Goal: Communication & Community: Answer question/provide support

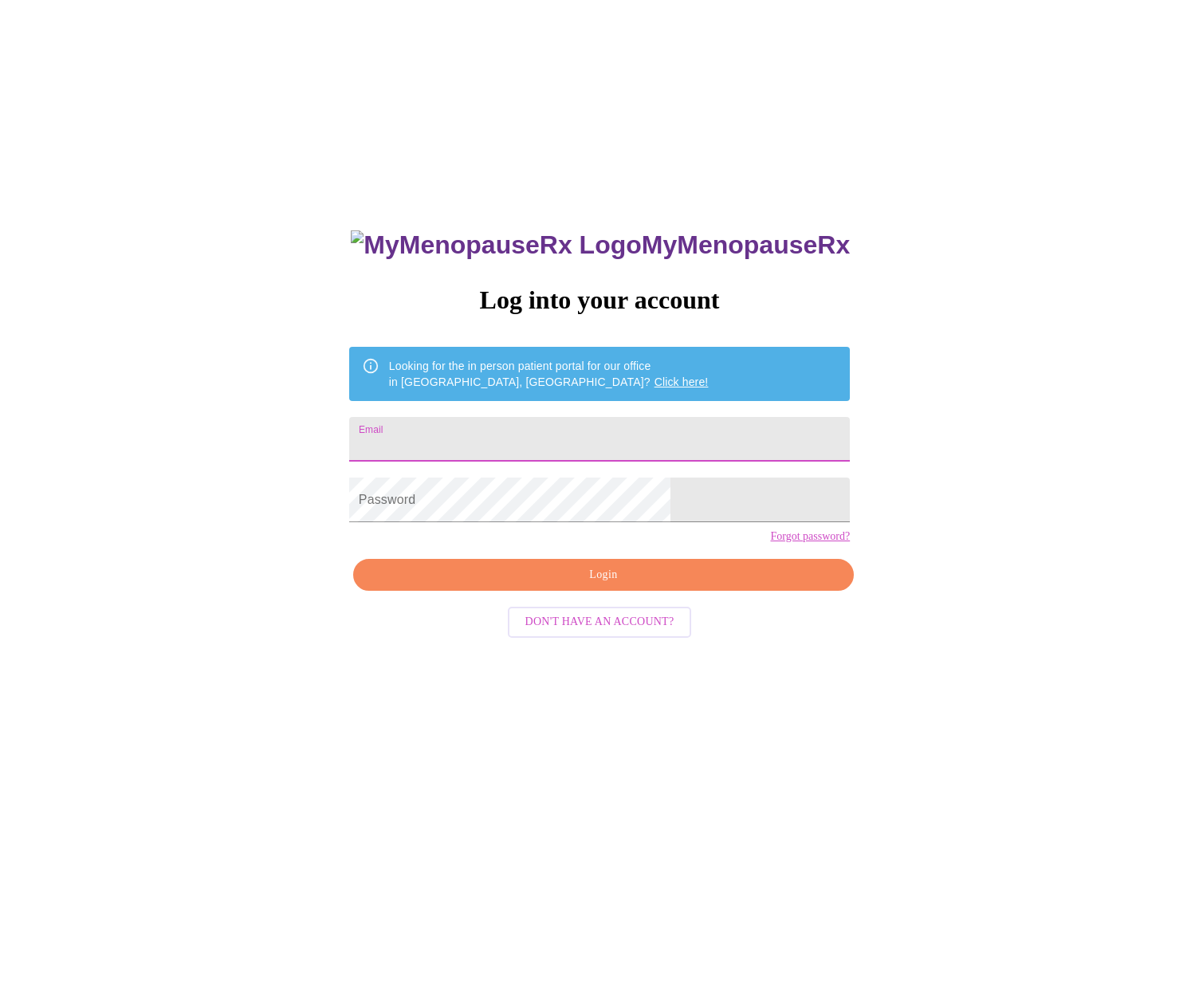
click at [598, 438] on input "Email" at bounding box center [599, 439] width 501 height 45
type input "[EMAIL_ADDRESS][DOMAIN_NAME]"
click at [517, 585] on span "Login" at bounding box center [604, 575] width 464 height 20
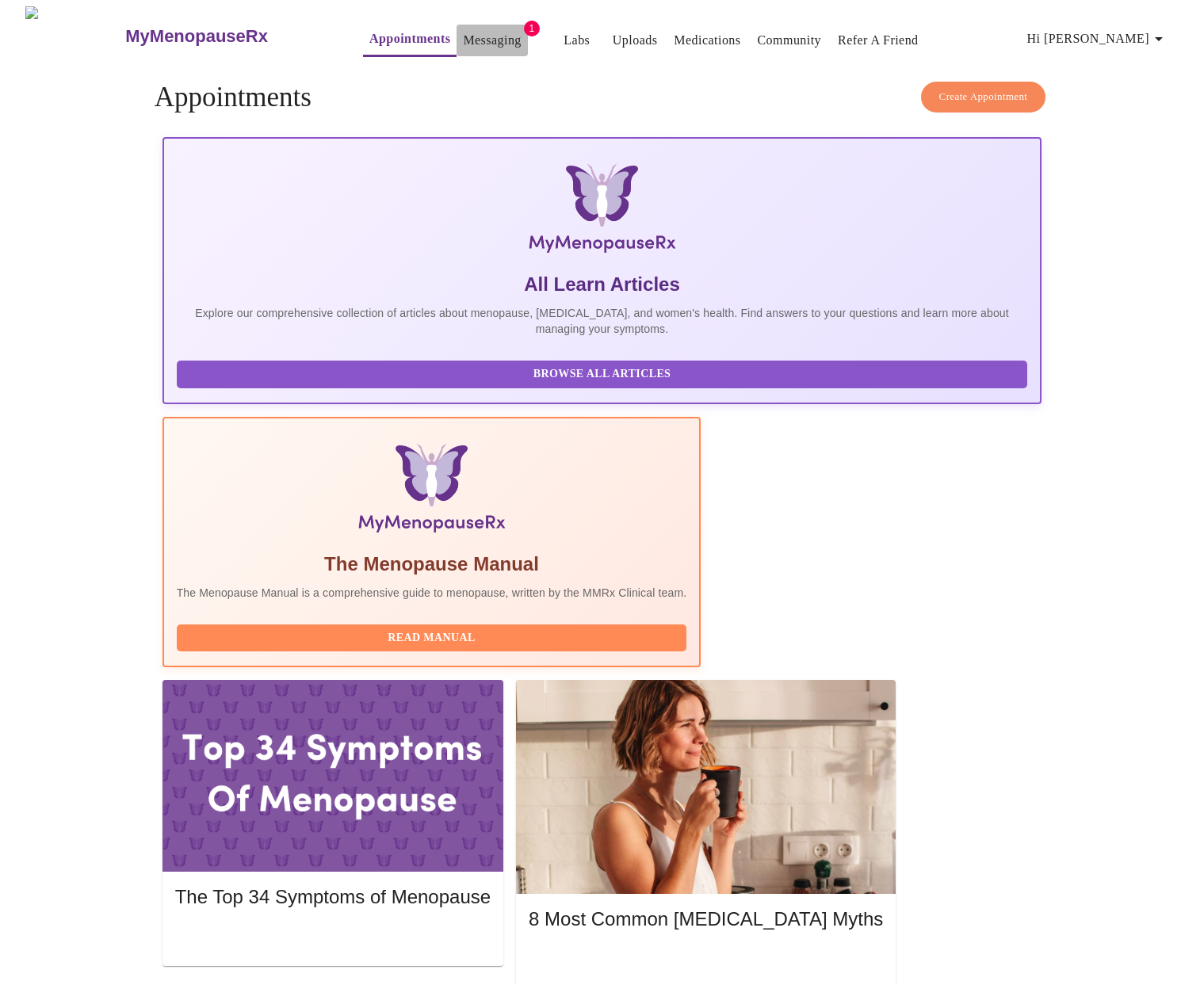
click at [464, 37] on link "Messaging" at bounding box center [492, 41] width 58 height 22
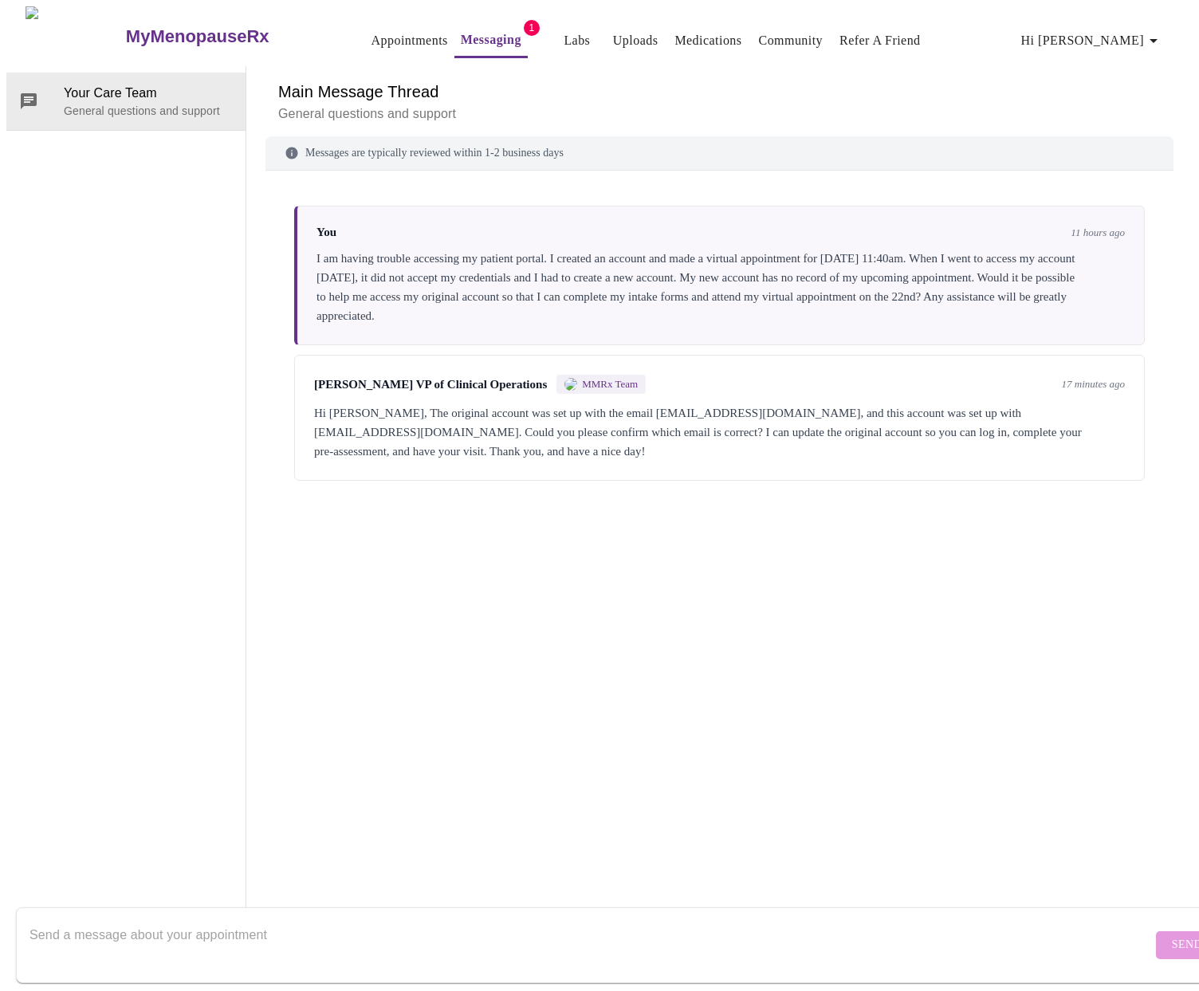
scroll to position [57, 0]
click at [777, 937] on textarea "Send a message about your appointment" at bounding box center [591, 944] width 1123 height 51
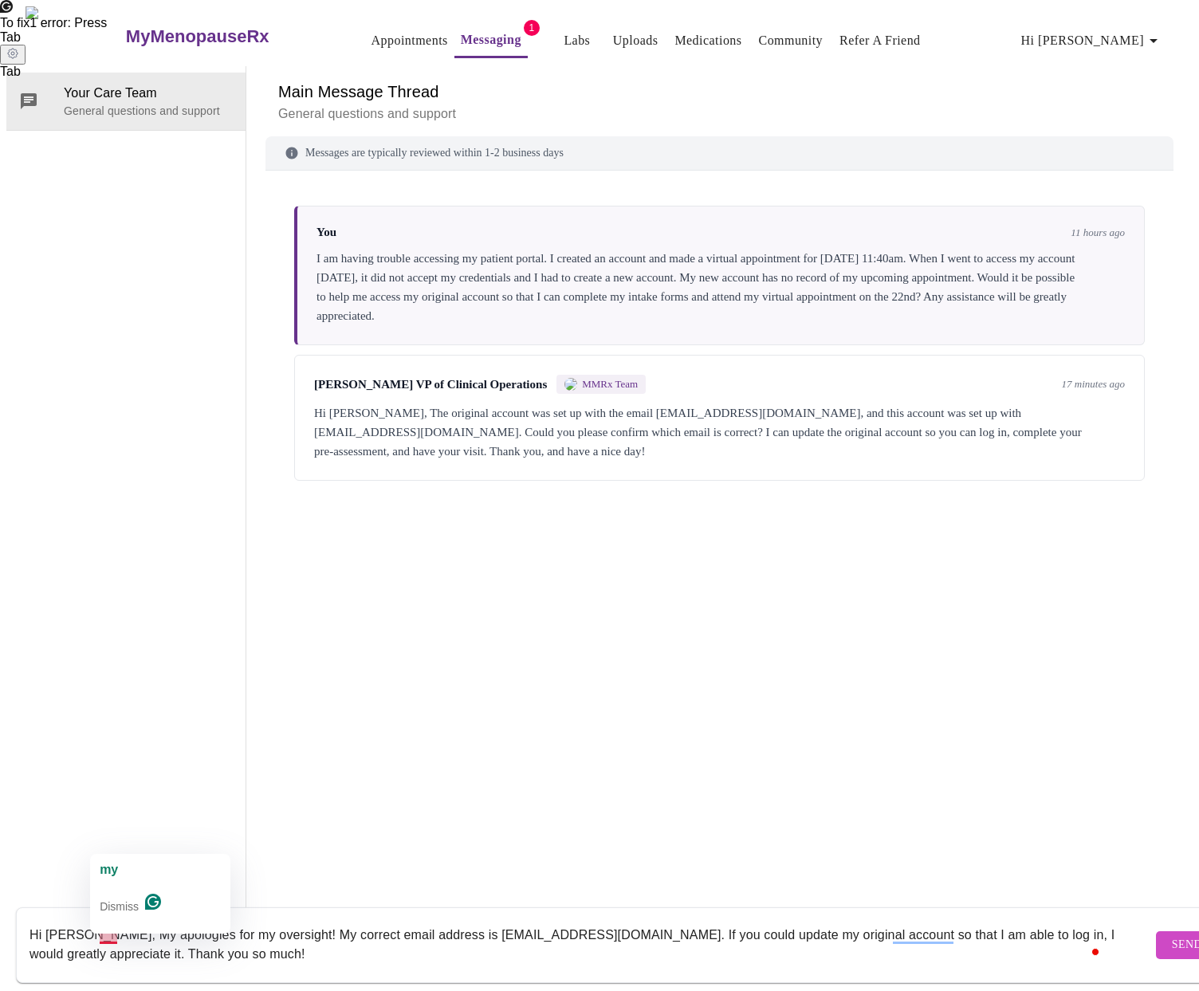
click at [112, 919] on textarea "Hi [PERSON_NAME], My apologies for my oversight! My correct email address is [E…" at bounding box center [591, 944] width 1123 height 51
click at [273, 919] on textarea "Hi [PERSON_NAME], my apologies for my oversight! My correct email address is [E…" at bounding box center [591, 944] width 1123 height 51
click at [346, 930] on textarea "Hi [PERSON_NAME], my apologies for my oversight! My correct email address is [E…" at bounding box center [591, 944] width 1123 height 51
click at [946, 919] on textarea "Hi [PERSON_NAME], my apologies for my oversight! My correct email address is [E…" at bounding box center [591, 944] width 1123 height 51
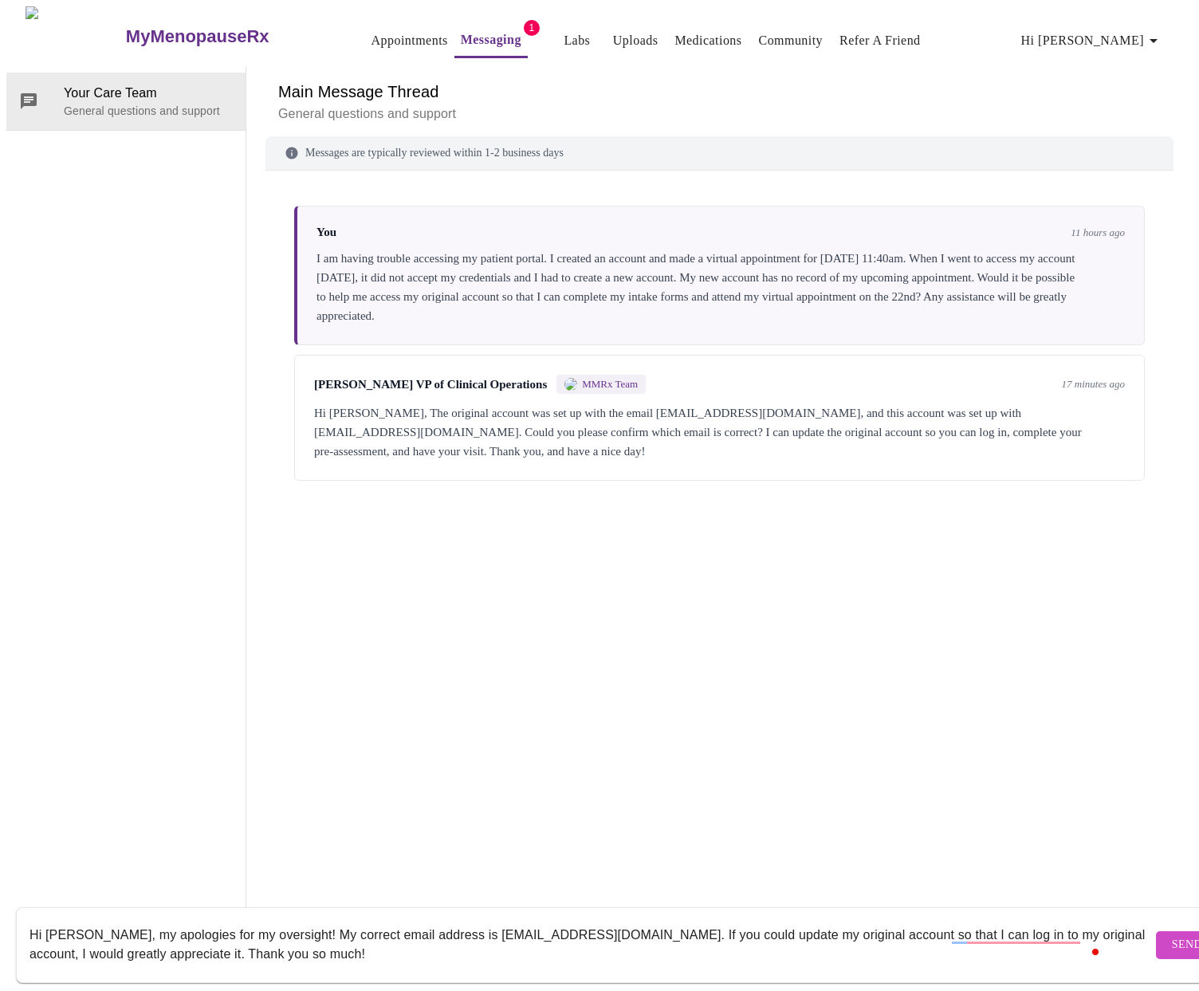
scroll to position [49, 0]
click at [952, 919] on textarea "Hi [PERSON_NAME], my apologies for my oversight! My correct email address is [E…" at bounding box center [591, 944] width 1123 height 51
click at [113, 30] on span "To fix 2 errors : Press" at bounding box center [56, 23] width 113 height 14
click at [946, 923] on textarea "Hi [PERSON_NAME], my apologies for my oversight! My correct email address is [E…" at bounding box center [591, 944] width 1123 height 51
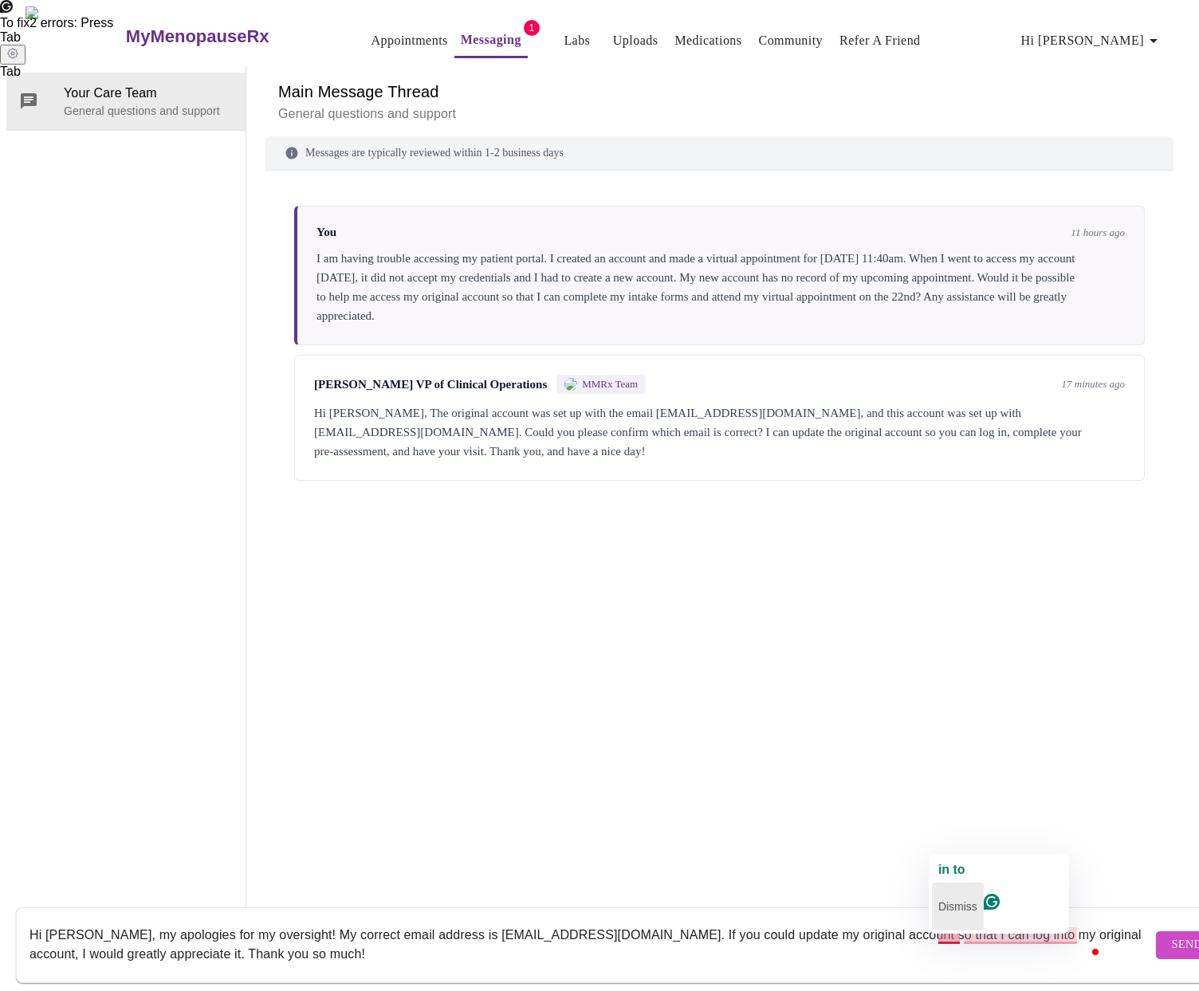
click at [957, 903] on p "Dismiss" at bounding box center [958, 907] width 39 height 26
click at [992, 932] on textarea "Hi [PERSON_NAME], my apologies for my oversight! My correct email address is [E…" at bounding box center [591, 944] width 1123 height 51
type textarea "Hi [PERSON_NAME], my apologies for my oversight! My correct email address is [E…"
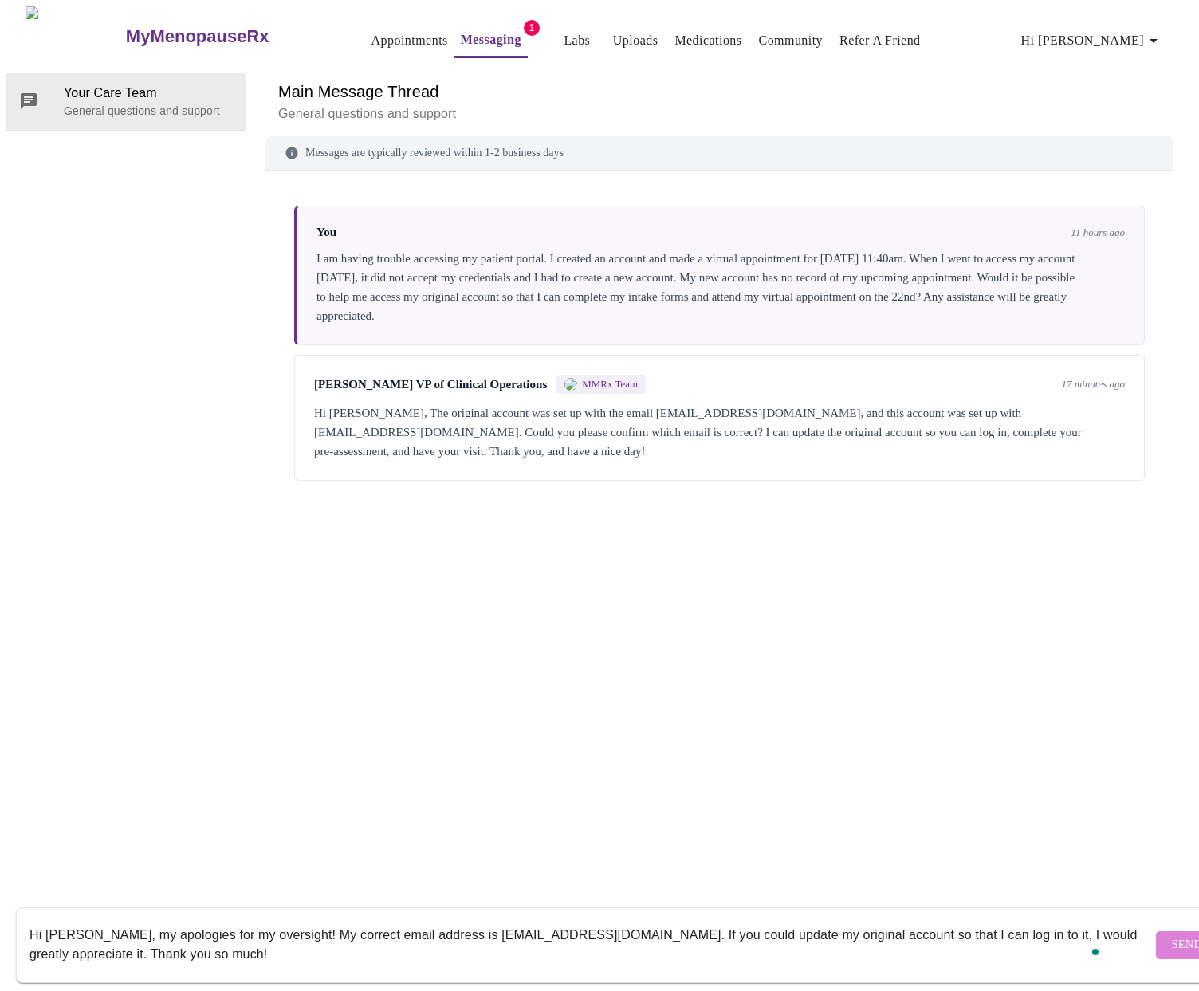
click at [1156, 931] on button "Send" at bounding box center [1187, 945] width 62 height 28
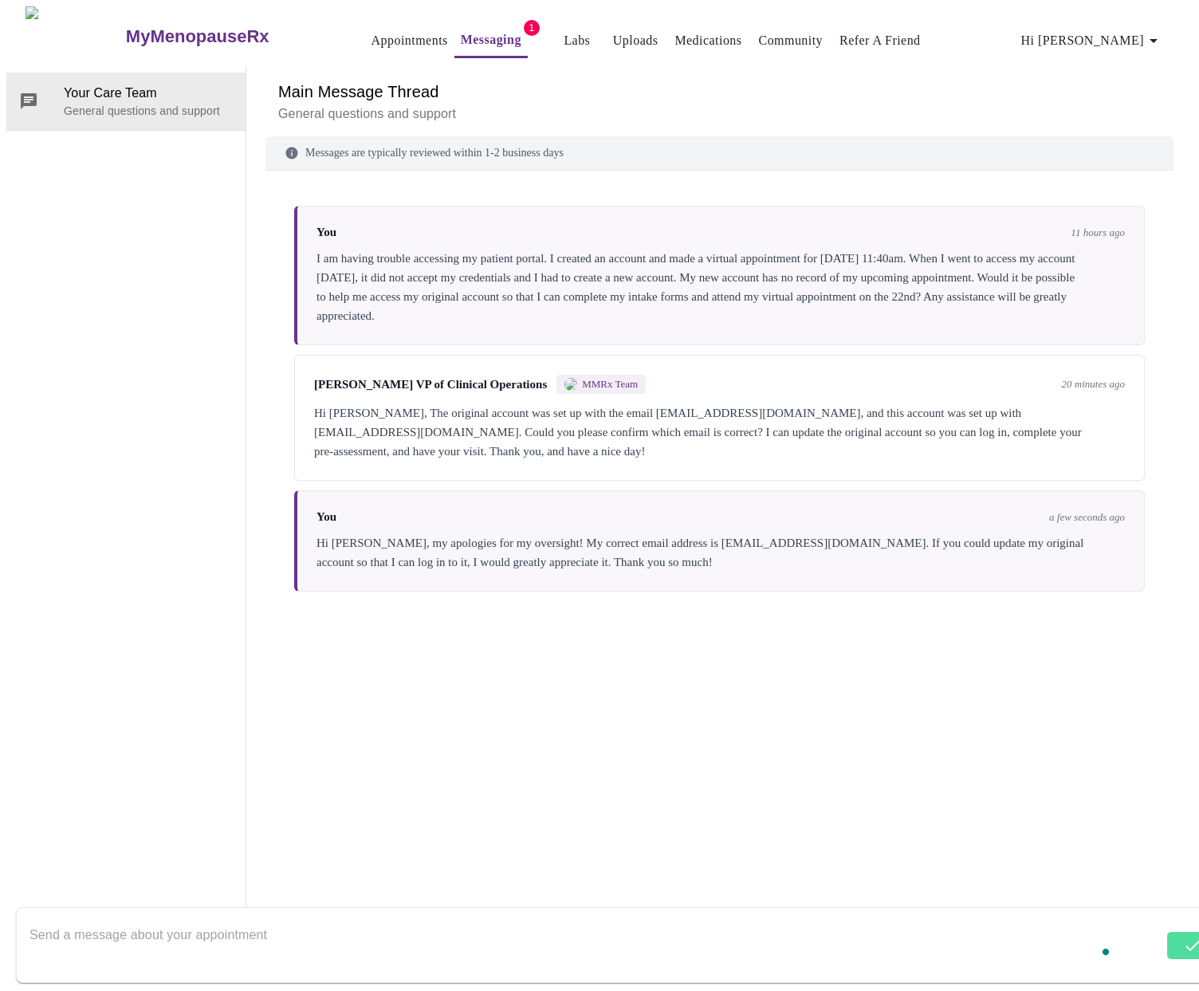
scroll to position [60, 0]
